Goal: Information Seeking & Learning: Learn about a topic

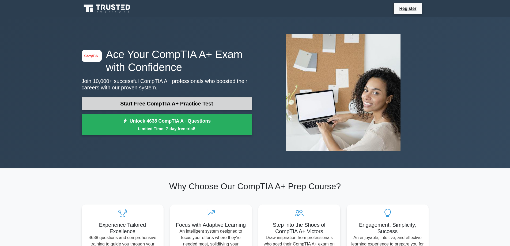
click at [212, 102] on link "Start Free CompTIA A+ Practice Test" at bounding box center [167, 103] width 170 height 13
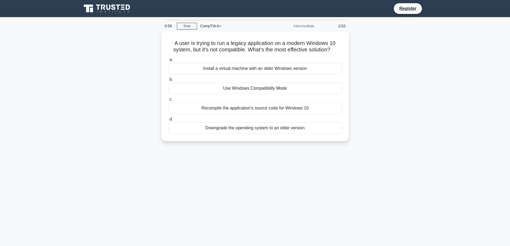
click at [449, 63] on main "9:58 Stop CompTIA A+ Intermediate 1/10 A user is trying to run a legacy applica…" at bounding box center [255, 153] width 510 height 272
click at [48, 100] on main "9:53 Stop CompTIA A+ Intermediate 1/10 A user is trying to run a legacy applica…" at bounding box center [255, 153] width 510 height 272
click at [59, 65] on main "9:46 Stop CompTIA A+ Intermediate 1/10 A user is trying to run a legacy applica…" at bounding box center [255, 153] width 510 height 272
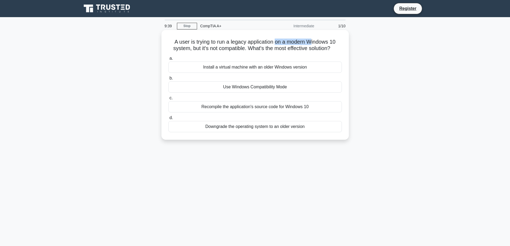
drag, startPoint x: 280, startPoint y: 42, endPoint x: 314, endPoint y: 38, distance: 34.8
click at [314, 39] on h5 "A user is trying to run a legacy application on a modern Windows 10 system, but…" at bounding box center [255, 45] width 175 height 13
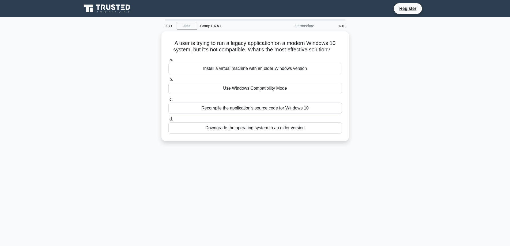
click at [350, 38] on div "A user is trying to run a legacy application on a modern Windows 10 system, but…" at bounding box center [255, 89] width 354 height 116
click at [473, 84] on main "9:37 Stop CompTIA A+ Intermediate 1/10 A user is trying to run a legacy applica…" at bounding box center [255, 153] width 510 height 272
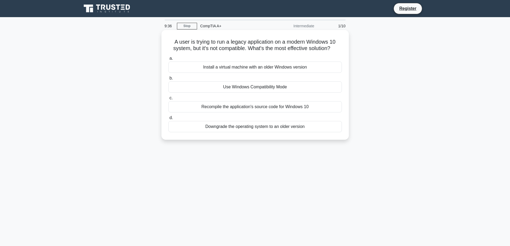
click at [301, 43] on h5 "A user is trying to run a legacy application on a modern Windows 10 system, but…" at bounding box center [255, 45] width 175 height 13
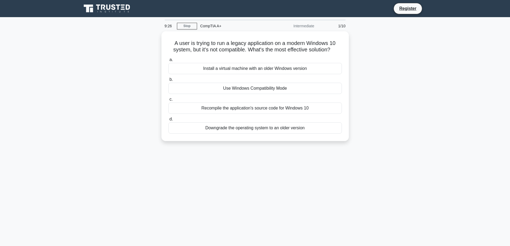
click at [432, 162] on div "9:26 Stop CompTIA A+ Intermediate 1/10 A user is trying to run a legacy applica…" at bounding box center [255, 153] width 354 height 268
click at [479, 65] on main "7:26 Stop CompTIA A+ Intermediate 1/10 A user is trying to run a legacy applica…" at bounding box center [255, 153] width 510 height 272
